Goal: Task Accomplishment & Management: Manage account settings

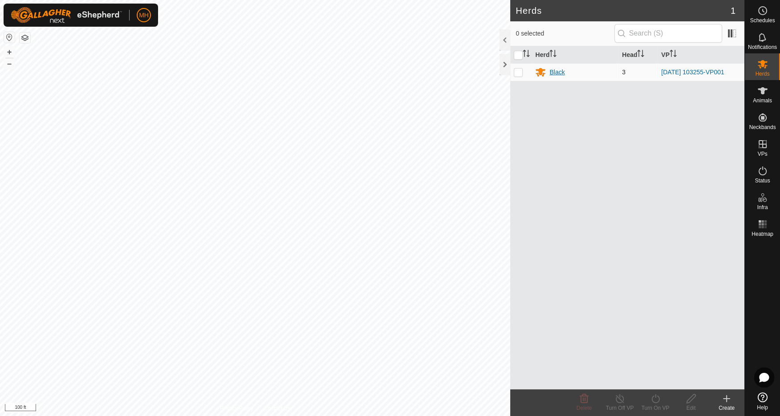
click at [555, 69] on div "Black" at bounding box center [556, 72] width 15 height 9
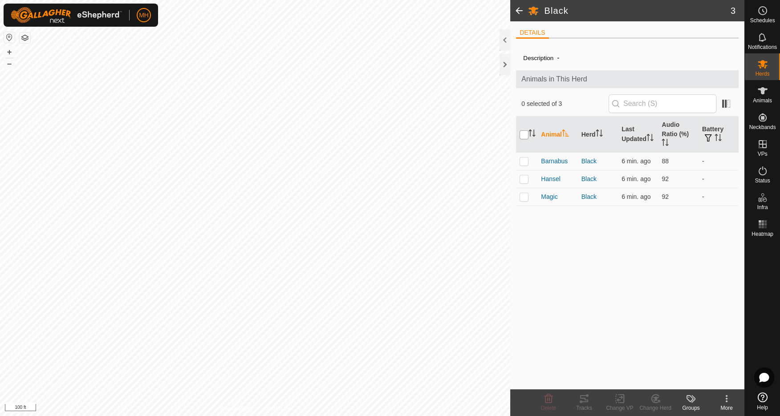
click at [521, 137] on input "checkbox" at bounding box center [523, 134] width 9 height 9
checkbox input "true"
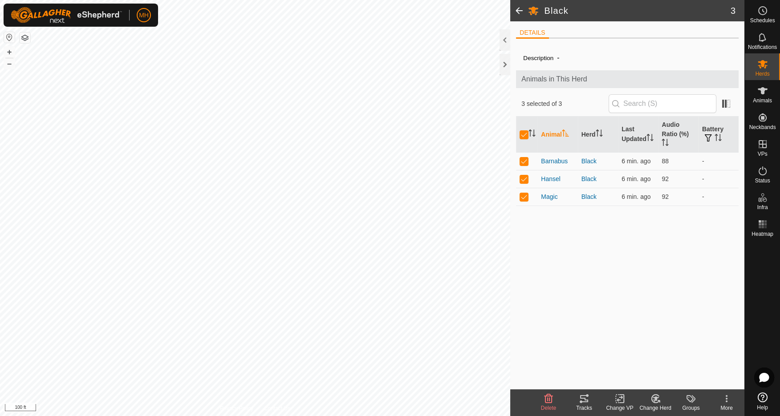
click at [619, 400] on icon at bounding box center [619, 399] width 6 height 6
click at [631, 377] on link "Turn Off VP" at bounding box center [646, 379] width 88 height 18
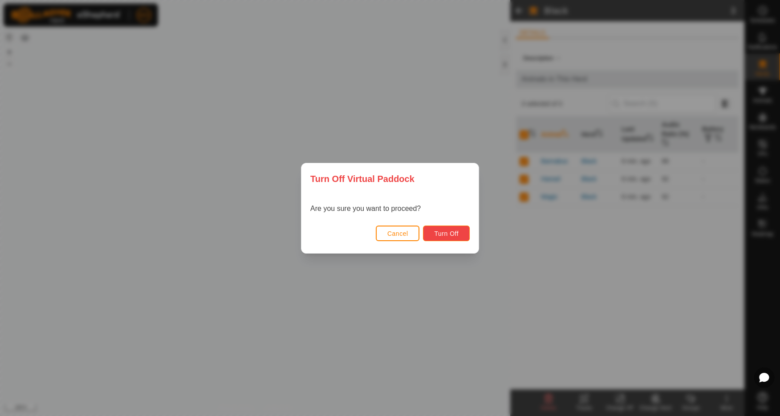
click at [449, 231] on span "Turn Off" at bounding box center [446, 233] width 24 height 7
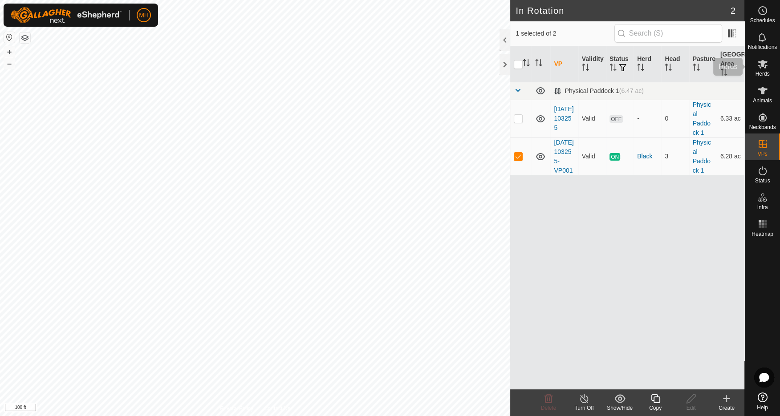
click at [761, 76] on span "Herds" at bounding box center [762, 73] width 14 height 5
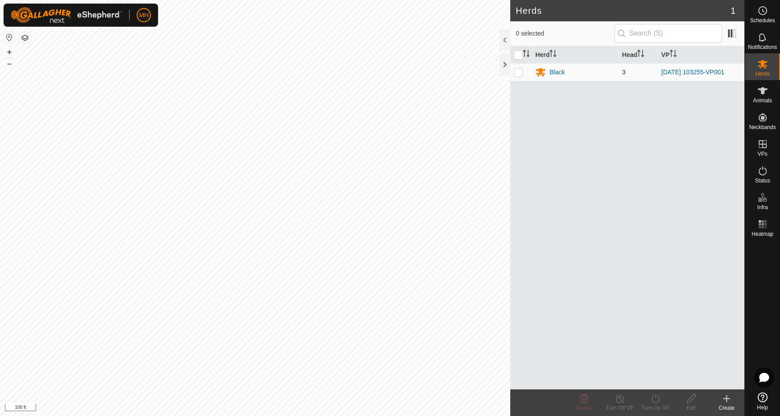
click at [522, 71] on p-checkbox at bounding box center [517, 72] width 9 height 7
checkbox input "true"
click at [565, 72] on div "Black" at bounding box center [575, 72] width 80 height 11
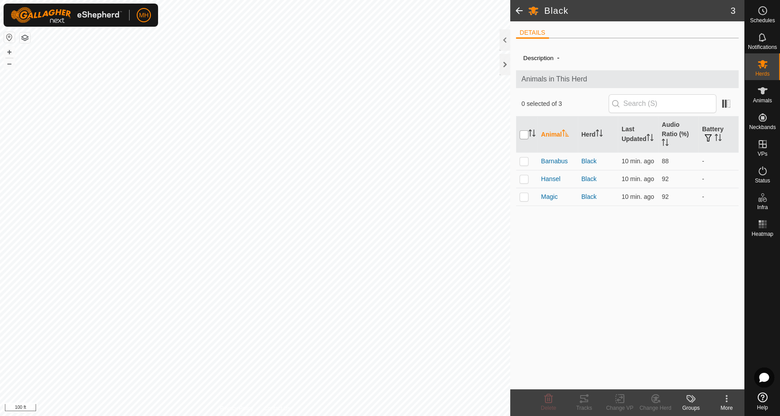
click at [519, 134] on input "checkbox" at bounding box center [523, 134] width 9 height 9
checkbox input "true"
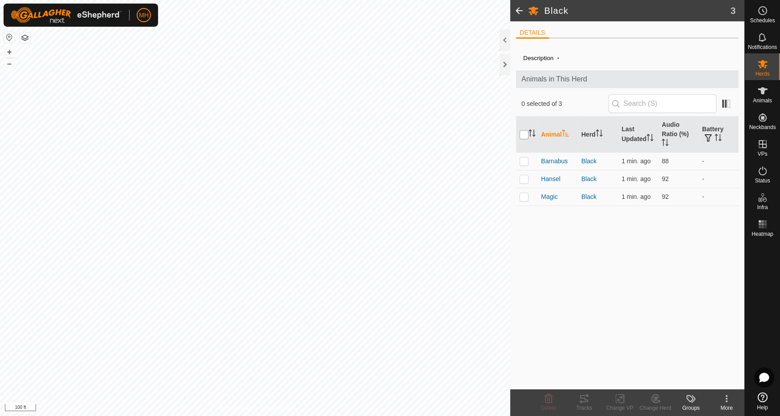
click at [523, 132] on input "checkbox" at bounding box center [523, 134] width 9 height 9
checkbox input "true"
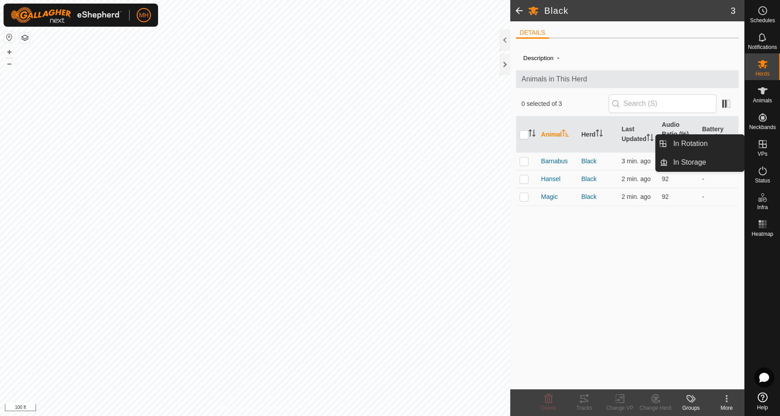
click at [764, 143] on icon at bounding box center [762, 144] width 11 height 11
click at [696, 145] on link "In Rotation" at bounding box center [705, 144] width 76 height 18
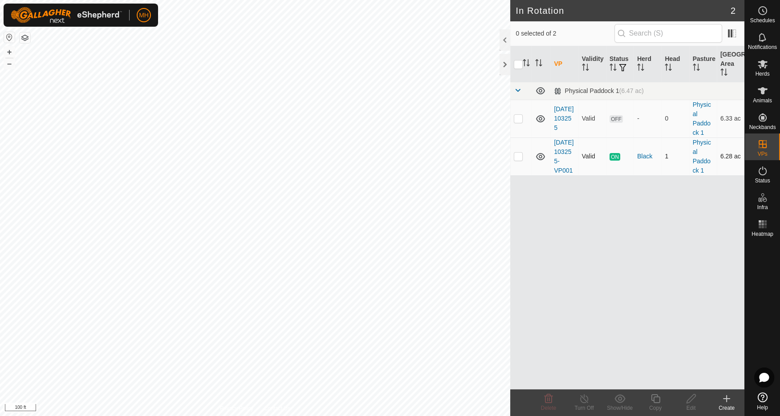
click at [517, 160] on p-checkbox at bounding box center [517, 156] width 9 height 7
checkbox input "true"
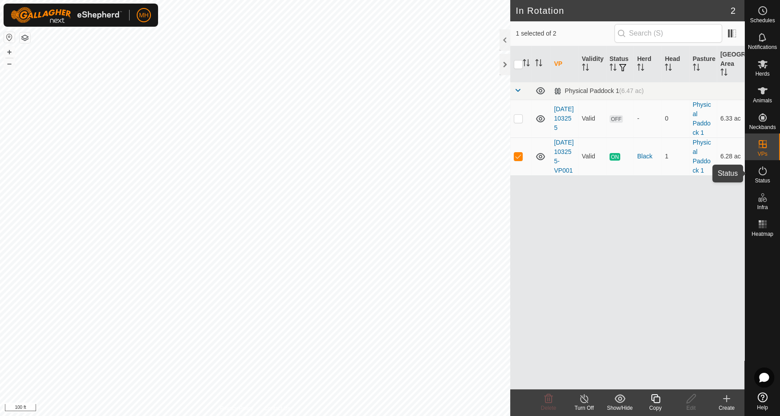
click at [769, 175] on es-activation-svg-icon at bounding box center [762, 171] width 16 height 14
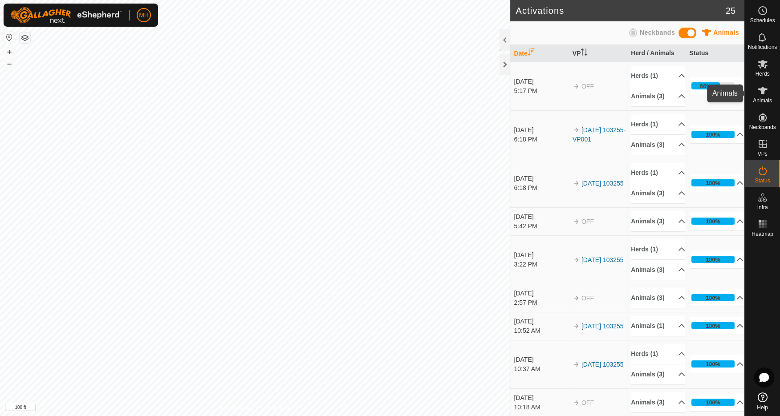
click at [767, 91] on icon at bounding box center [762, 90] width 11 height 11
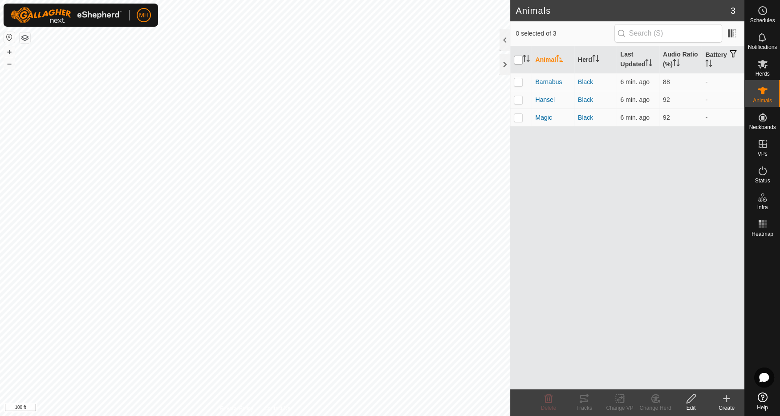
click at [519, 60] on input "checkbox" at bounding box center [517, 60] width 9 height 9
checkbox input "true"
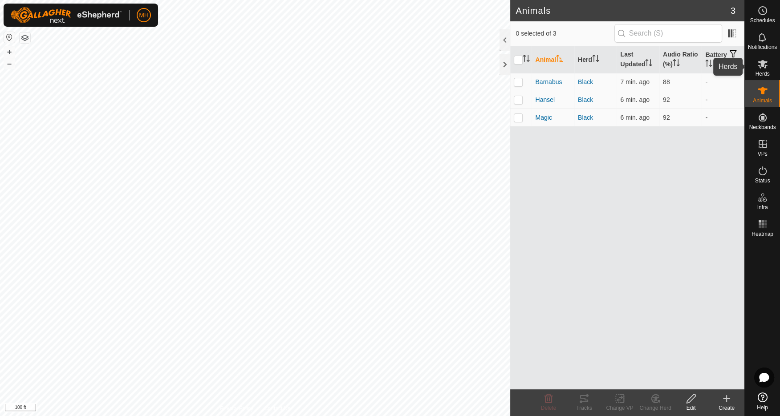
click at [766, 67] on icon at bounding box center [762, 64] width 11 height 11
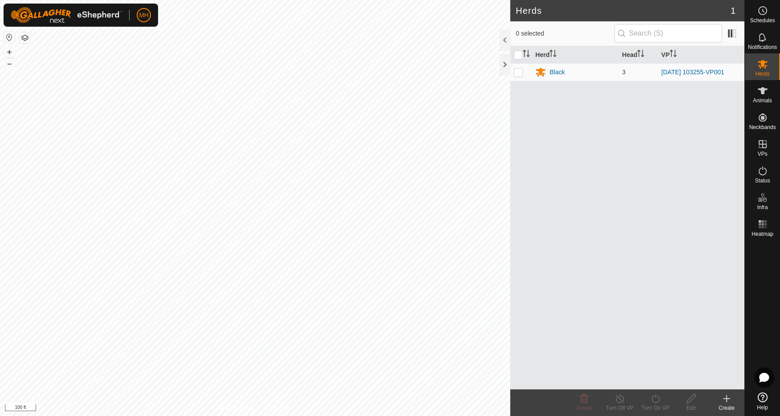
click at [515, 50] on th at bounding box center [520, 54] width 21 height 17
click at [520, 52] on input "checkbox" at bounding box center [517, 55] width 9 height 9
checkbox input "true"
click at [556, 73] on div "Black" at bounding box center [556, 72] width 15 height 9
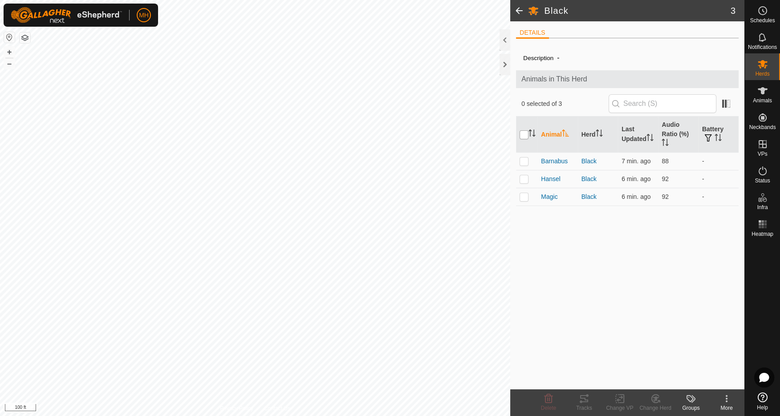
click at [528, 134] on input "checkbox" at bounding box center [523, 134] width 9 height 9
checkbox input "true"
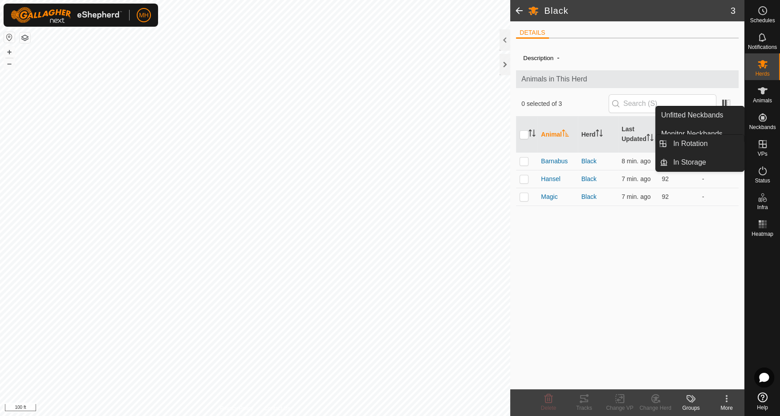
click at [762, 154] on span "VPs" at bounding box center [762, 153] width 10 height 5
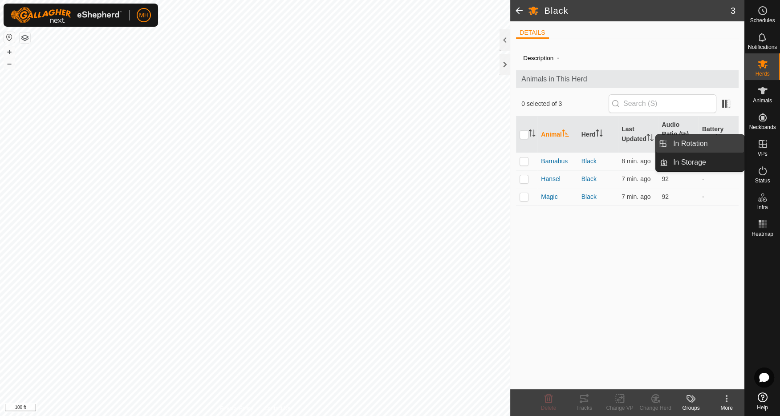
click at [703, 149] on link "In Rotation" at bounding box center [705, 144] width 76 height 18
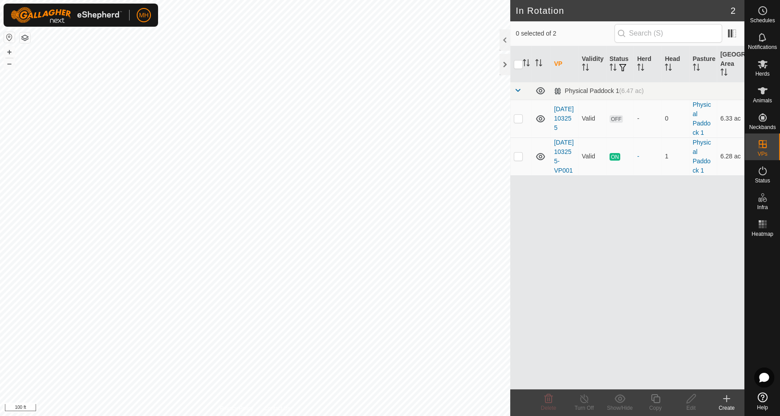
checkbox input "true"
click at [540, 161] on icon at bounding box center [540, 156] width 11 height 11
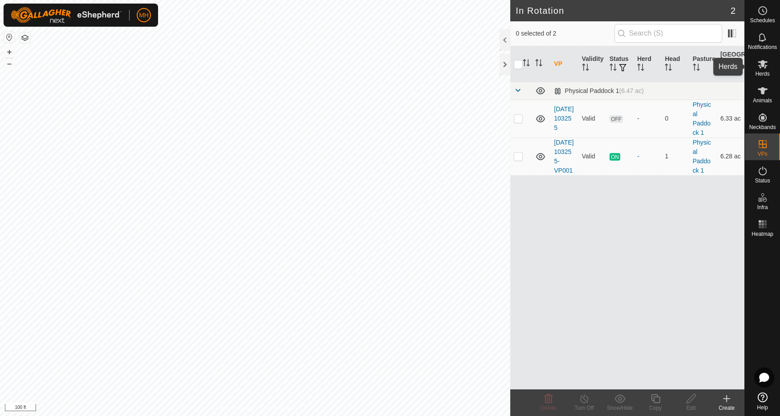
click at [763, 66] on icon at bounding box center [762, 64] width 10 height 8
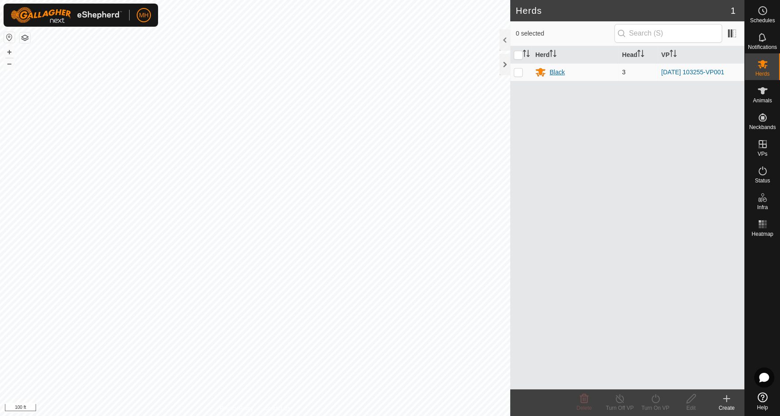
click at [560, 68] on div "Black" at bounding box center [556, 72] width 15 height 9
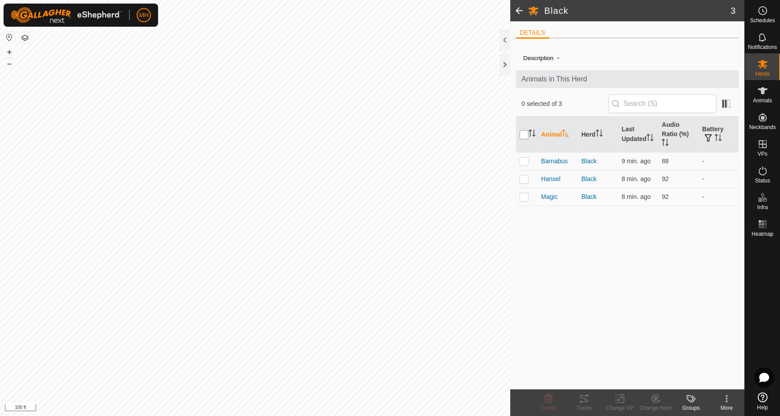
click at [524, 134] on input "checkbox" at bounding box center [523, 134] width 9 height 9
checkbox input "true"
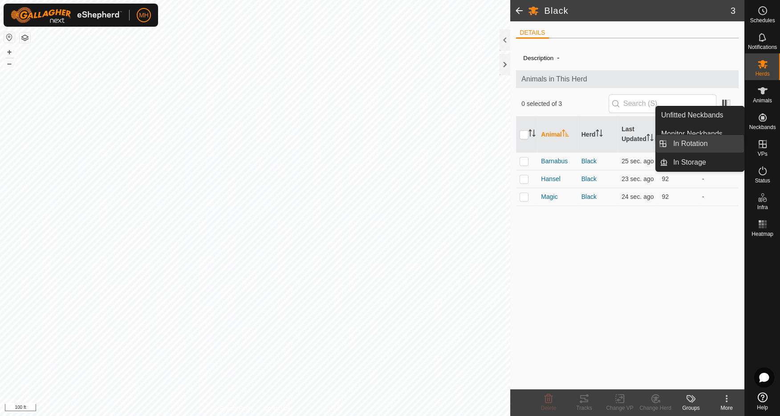
click at [699, 146] on link "In Rotation" at bounding box center [705, 144] width 76 height 18
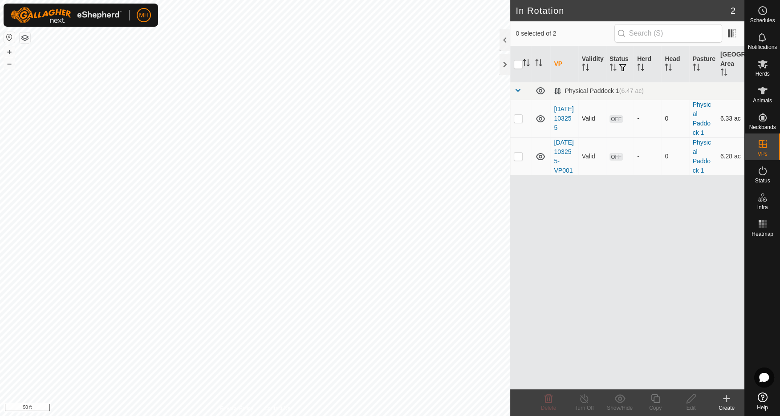
checkbox input "true"
click at [685, 401] on icon at bounding box center [690, 398] width 11 height 11
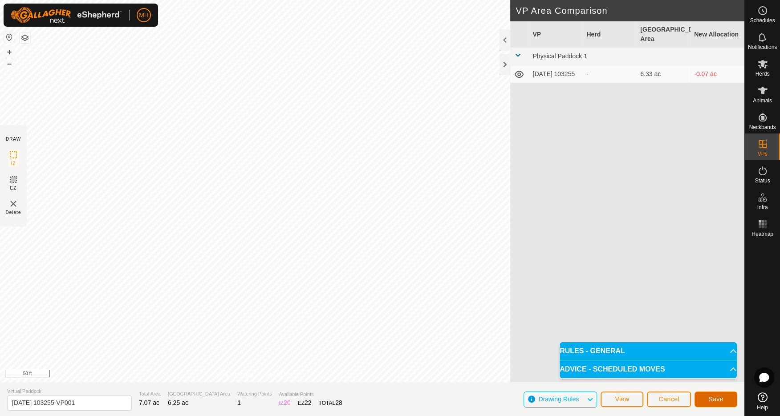
click at [723, 400] on button "Save" at bounding box center [715, 400] width 43 height 16
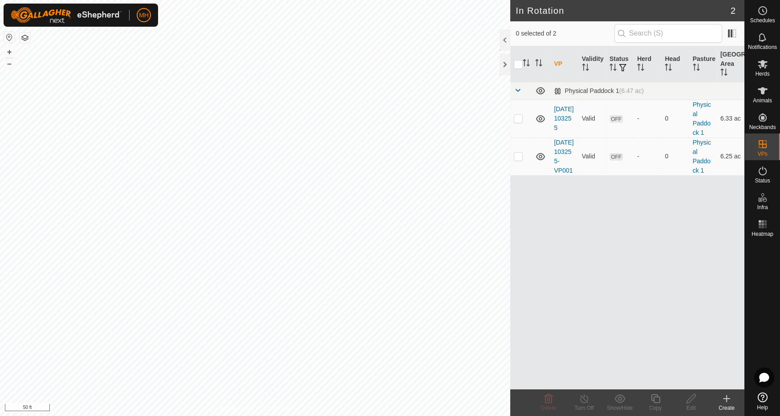
checkbox input "true"
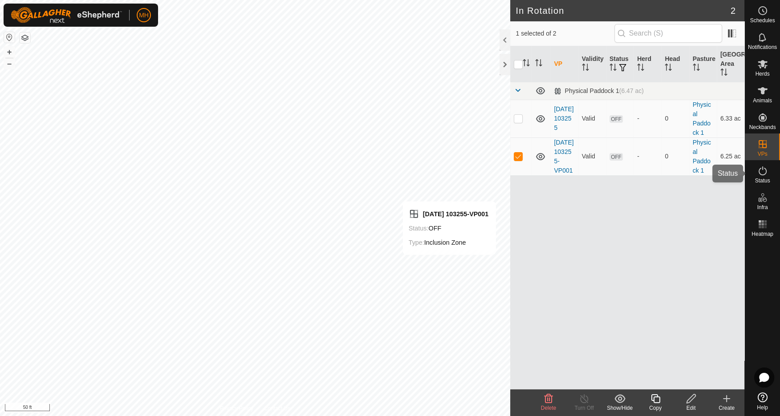
click at [768, 175] on es-activation-svg-icon at bounding box center [762, 171] width 16 height 14
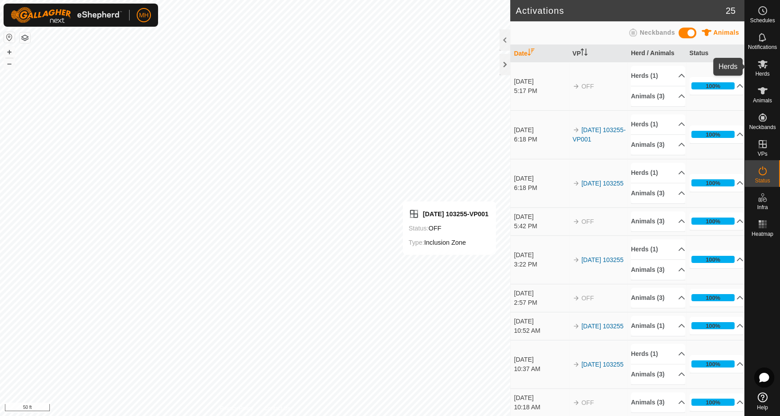
click at [761, 67] on icon at bounding box center [762, 64] width 10 height 8
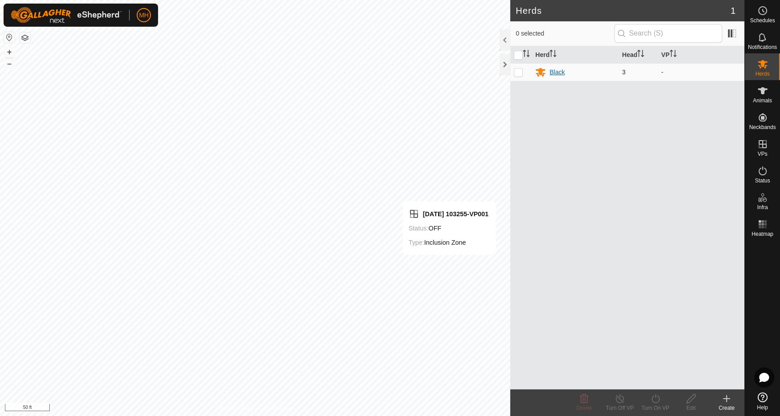
click at [560, 71] on div "Black" at bounding box center [556, 72] width 15 height 9
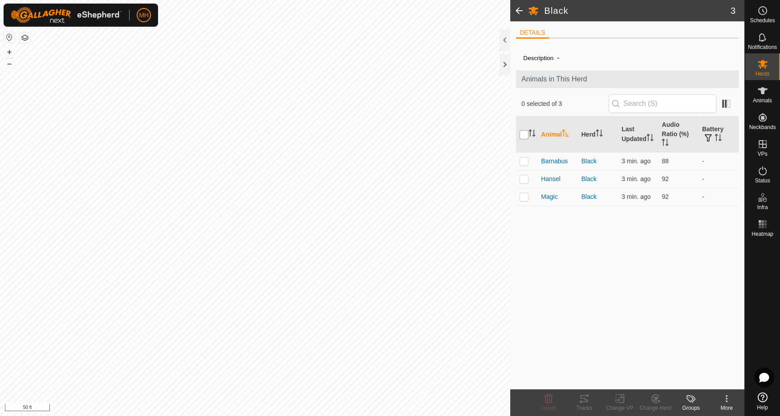
click at [523, 132] on input "checkbox" at bounding box center [523, 134] width 9 height 9
checkbox input "true"
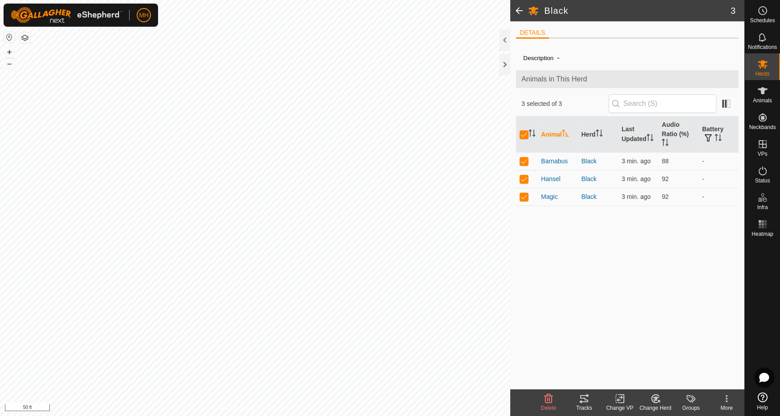
click at [619, 400] on icon at bounding box center [619, 399] width 6 height 6
click at [651, 359] on link "Choose VP..." at bounding box center [646, 361] width 88 height 18
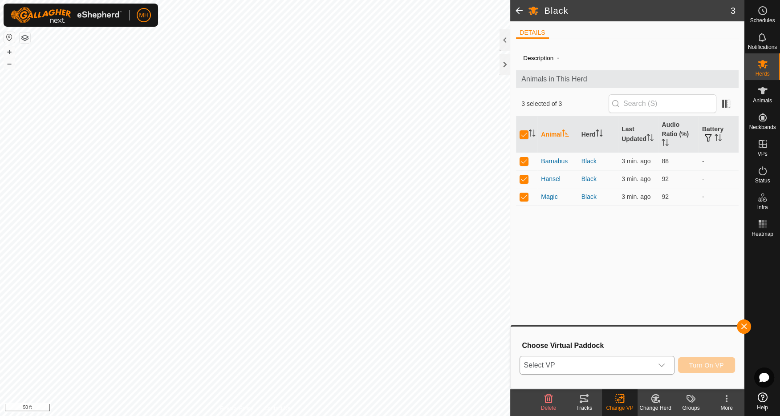
click at [643, 367] on span "Select VP" at bounding box center [586, 365] width 132 height 18
click at [598, 346] on li "2025-08-09 103255-VP001 6.25 ac" at bounding box center [597, 348] width 154 height 18
click at [659, 364] on icon "dropdown trigger" at bounding box center [661, 366] width 6 height 4
click at [595, 347] on li "2025-08-09 103255-VP001 6.25 ac" at bounding box center [597, 348] width 154 height 18
click at [712, 363] on span "Turn On VP" at bounding box center [706, 365] width 35 height 7
